Goal: Entertainment & Leisure: Consume media (video, audio)

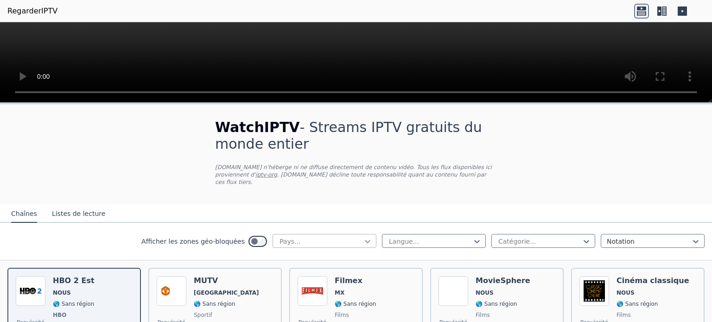
click at [363, 237] on icon at bounding box center [367, 241] width 9 height 9
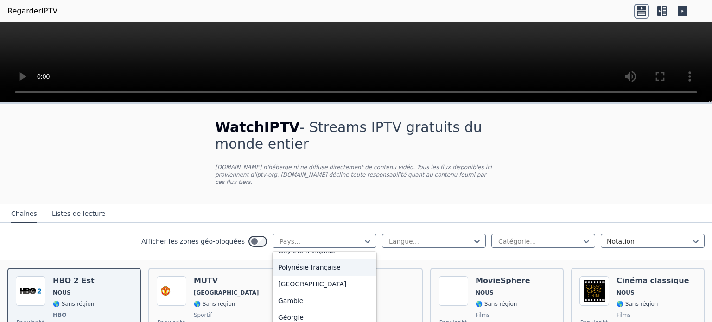
scroll to position [1066, 0]
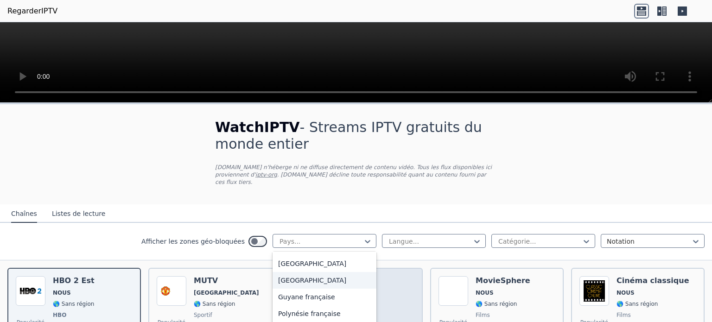
click at [294, 278] on div "[GEOGRAPHIC_DATA]" at bounding box center [324, 280] width 104 height 17
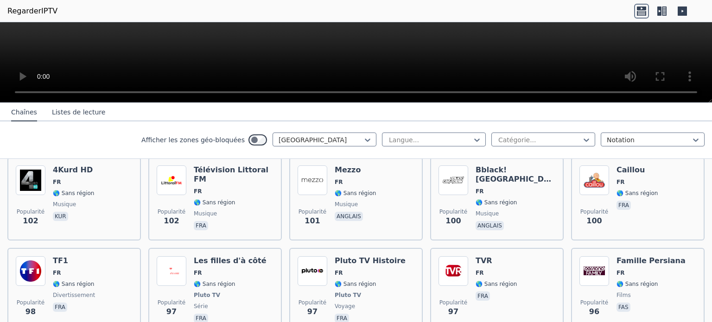
scroll to position [1390, 0]
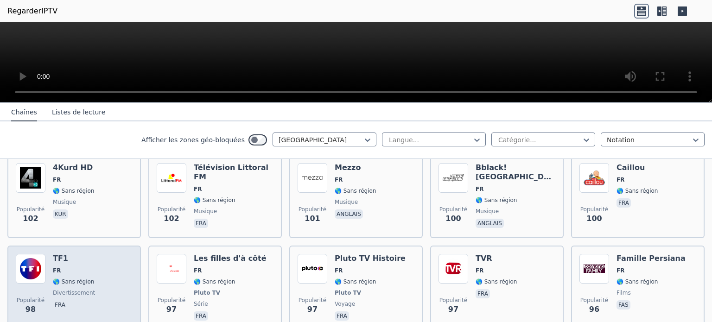
click at [100, 254] on div "Popularité 98 TF1 FR 🌎 Sans région divertissement fra" at bounding box center [74, 288] width 117 height 69
click at [115, 254] on div "Popularité 98 TF1 FR 🌎 Sans région divertissement fra" at bounding box center [74, 288] width 117 height 69
click at [107, 254] on div "Popularité 98 TF1 FR 🌎 Sans région divertissement fra" at bounding box center [74, 288] width 117 height 69
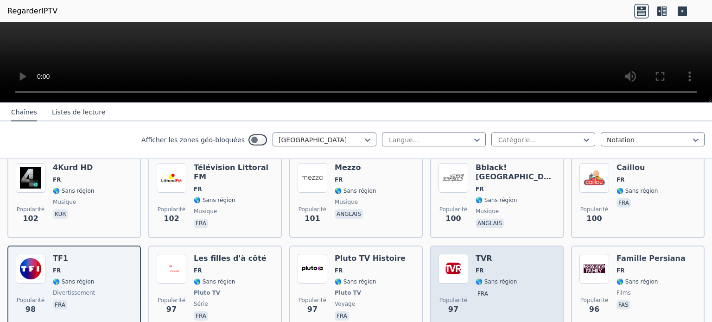
click at [515, 254] on div "Popularité 97 TVR FR 🌎 Sans région fra" at bounding box center [496, 288] width 117 height 69
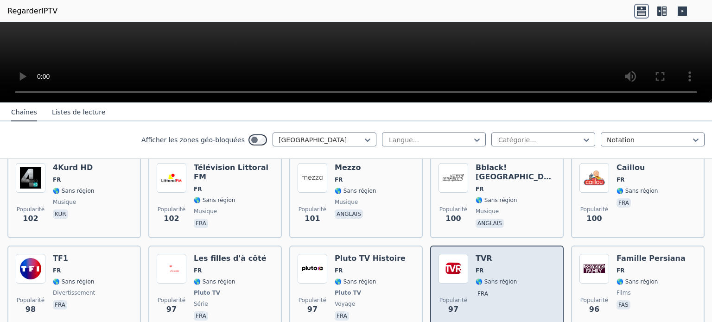
click at [519, 254] on div "Popularité 97 TVR FR 🌎 Sans région fra" at bounding box center [496, 288] width 117 height 69
click at [477, 278] on font "🌎 Sans région" at bounding box center [495, 281] width 41 height 6
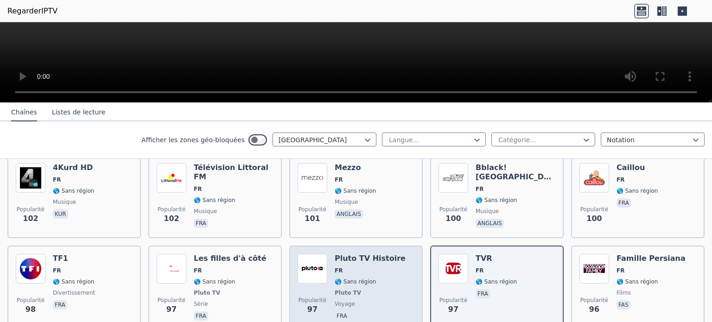
scroll to position [1622, 0]
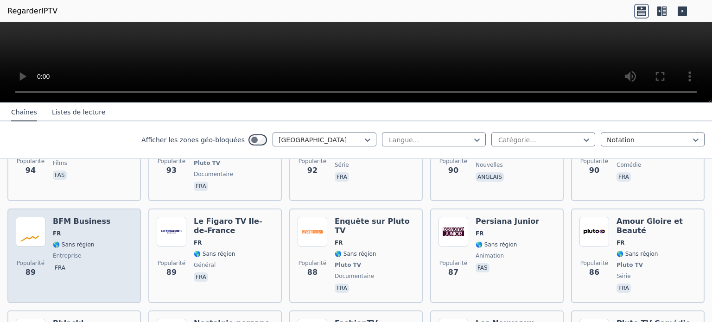
click at [99, 217] on div "Popularité 89 BFM Business FR 🌎 Sans région entreprise fra" at bounding box center [74, 256] width 117 height 78
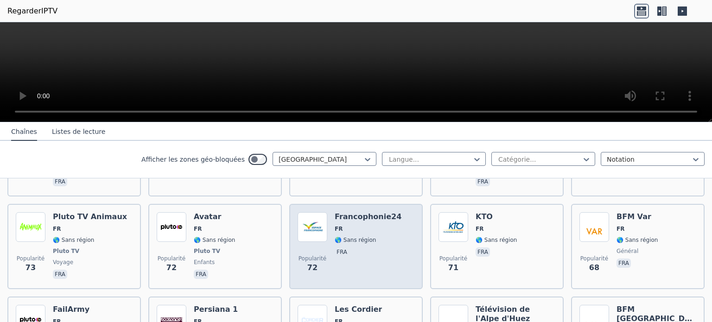
scroll to position [1993, 0]
